Goal: Task Accomplishment & Management: Manage account settings

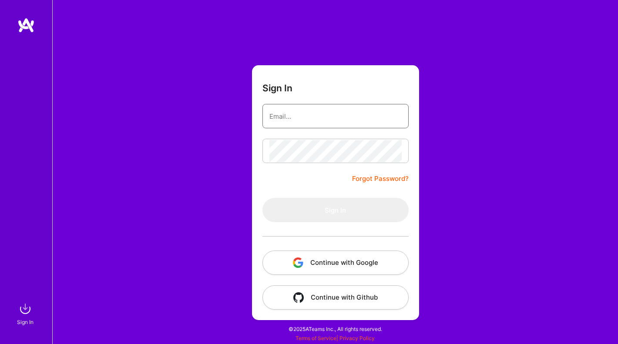
click at [310, 109] on input "email" at bounding box center [335, 116] width 132 height 22
click at [0, 340] on com-1password-button at bounding box center [0, 340] width 0 height 0
click at [321, 115] on input "email" at bounding box center [335, 116] width 132 height 22
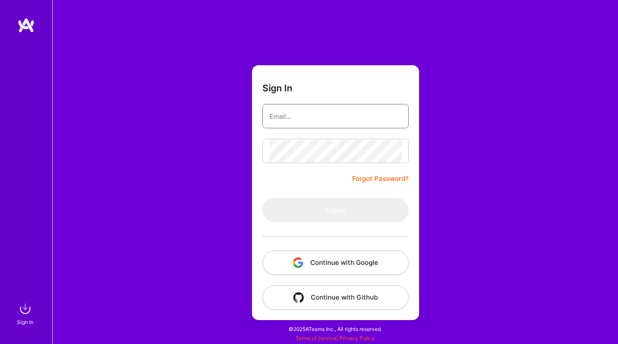
type input "[PERSON_NAME][EMAIL_ADDRESS][PERSON_NAME][DOMAIN_NAME]"
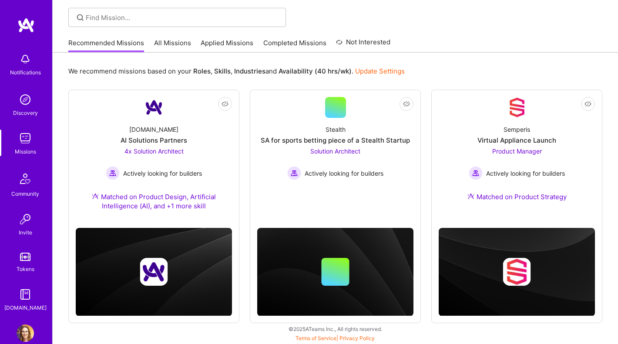
scroll to position [57, 0]
click at [180, 38] on link "All Missions" at bounding box center [172, 45] width 37 height 14
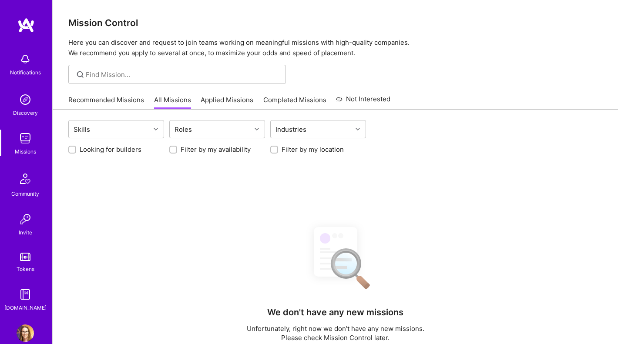
click at [234, 97] on link "Applied Missions" at bounding box center [227, 102] width 53 height 14
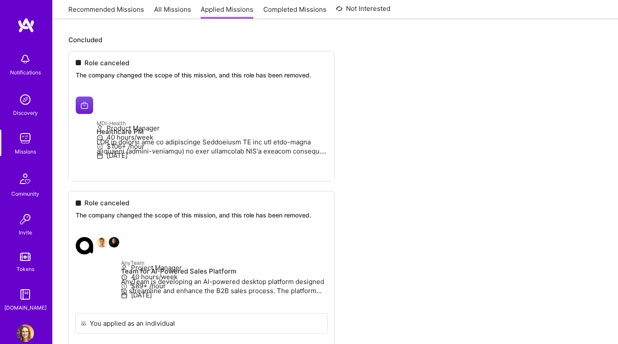
scroll to position [263, 0]
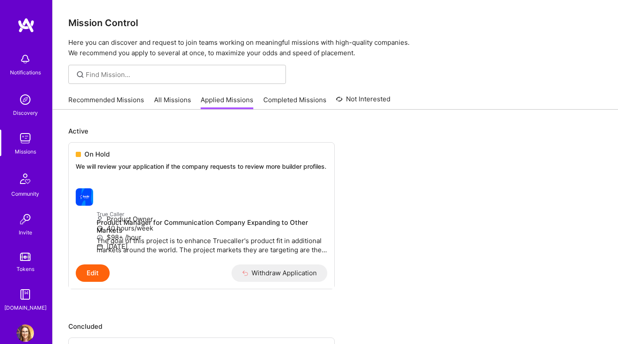
scroll to position [0, 0]
